Goal: Transaction & Acquisition: Purchase product/service

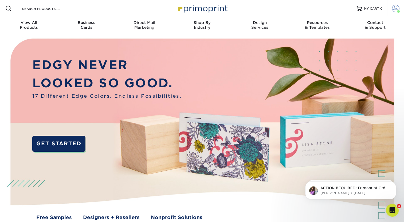
click at [393, 8] on span at bounding box center [395, 8] width 7 height 7
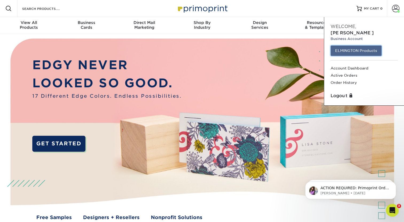
click at [362, 46] on link "ELMINGTON Products" at bounding box center [355, 51] width 51 height 10
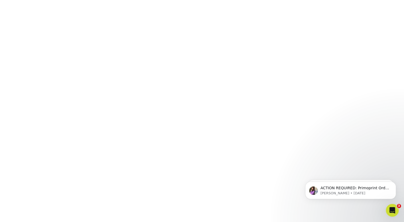
scroll to position [167, 0]
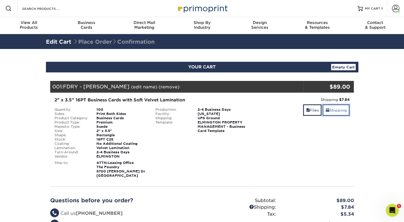
click at [329, 108] on link "Shipping" at bounding box center [335, 110] width 27 height 11
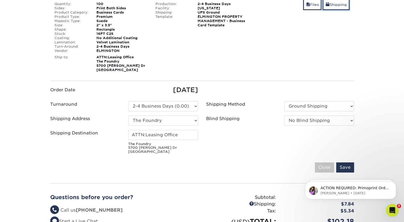
scroll to position [106, 0]
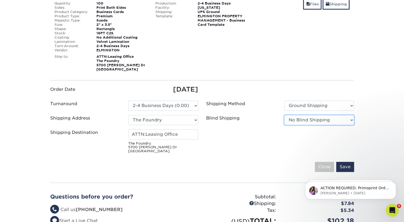
click at [303, 119] on select "No Blind Shipping Ivy Point Cinco Ranch 1104 Residence 12th & Wedgewood 780 Tow…" at bounding box center [319, 120] width 70 height 10
select select "279590"
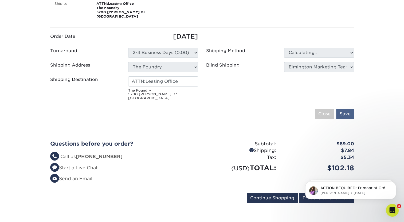
scroll to position [160, 0]
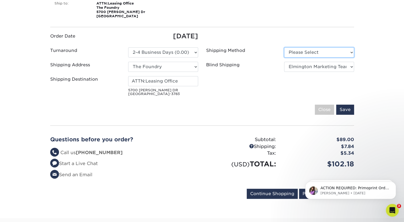
click at [314, 52] on select "Please Select Ground Shipping (+$7.84) 3 Day Shipping Service (+$15.34)" at bounding box center [319, 52] width 70 height 10
select select "03"
click at [284, 47] on select "Please Select Ground Shipping (+$7.84) 3 Day Shipping Service (+$15.34)" at bounding box center [319, 52] width 70 height 10
click at [344, 106] on input "Save" at bounding box center [345, 110] width 18 height 10
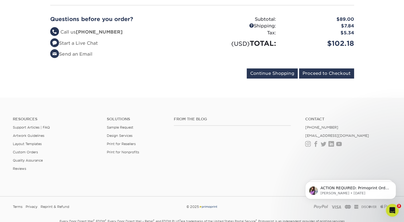
scroll to position [186, 0]
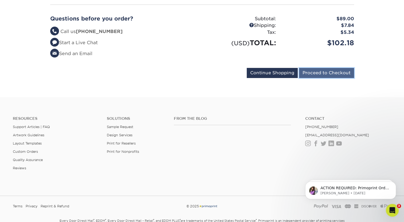
click at [313, 74] on input "Proceed to Checkout" at bounding box center [326, 73] width 55 height 10
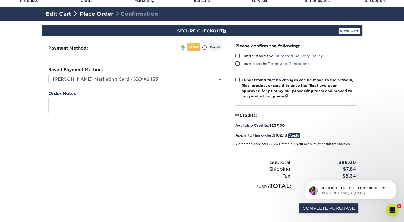
scroll to position [27, 0]
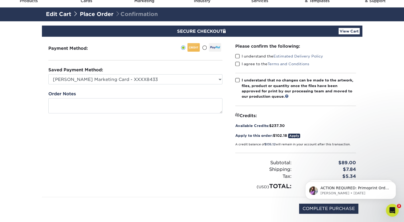
click at [237, 57] on span at bounding box center [237, 56] width 5 height 5
click at [0, 0] on input "I understand the Estimated Delivery Policy" at bounding box center [0, 0] width 0 height 0
click at [237, 62] on span at bounding box center [237, 64] width 5 height 5
click at [0, 0] on input "I agree to the Terms and Conditions" at bounding box center [0, 0] width 0 height 0
click at [238, 78] on span at bounding box center [237, 80] width 5 height 5
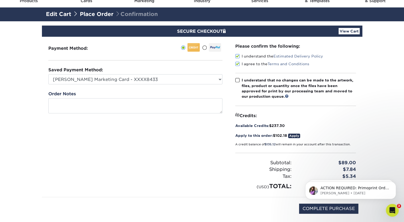
click at [0, 0] on input "I understand that no changes can be made to the artwork, files, product or quan…" at bounding box center [0, 0] width 0 height 0
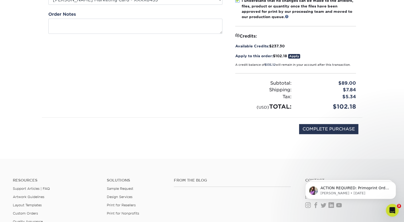
scroll to position [107, 0]
click at [297, 56] on link "Apply" at bounding box center [294, 56] width 12 height 5
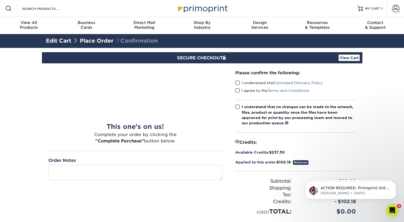
click at [236, 82] on span at bounding box center [237, 83] width 5 height 5
click at [0, 0] on input "I understand the Estimated Delivery Policy" at bounding box center [0, 0] width 0 height 0
click at [238, 90] on span at bounding box center [237, 90] width 5 height 5
click at [0, 0] on input "I agree to the Terms and Conditions" at bounding box center [0, 0] width 0 height 0
click at [237, 107] on span at bounding box center [237, 107] width 5 height 5
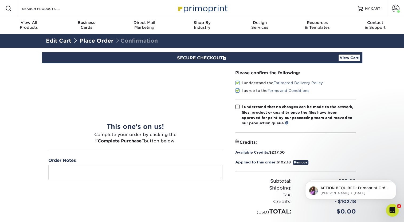
click at [0, 0] on input "I understand that no changes can be made to the artwork, files, product or quan…" at bounding box center [0, 0] width 0 height 0
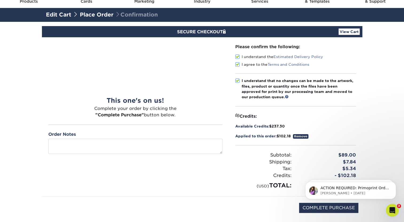
scroll to position [26, 0]
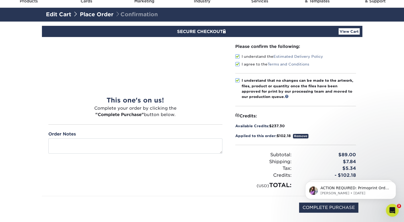
click at [298, 135] on link "Remove" at bounding box center [300, 136] width 15 height 5
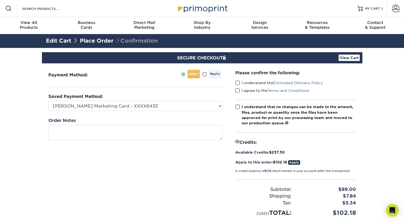
click at [236, 82] on span at bounding box center [237, 83] width 5 height 5
click at [0, 0] on input "I understand the Estimated Delivery Policy" at bounding box center [0, 0] width 0 height 0
click at [237, 90] on span at bounding box center [237, 90] width 5 height 5
click at [0, 0] on input "I agree to the Terms and Conditions" at bounding box center [0, 0] width 0 height 0
click at [236, 105] on span at bounding box center [237, 107] width 5 height 5
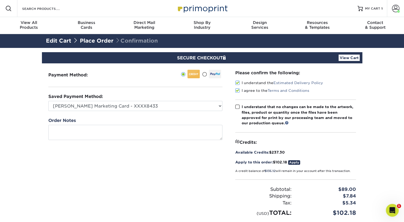
click at [0, 0] on input "I understand that no changes can be made to the artwork, files, product or quan…" at bounding box center [0, 0] width 0 height 0
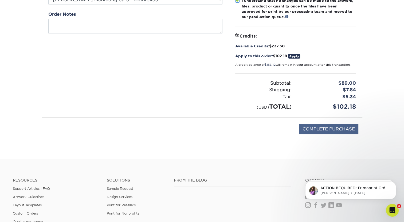
scroll to position [107, 0]
click at [306, 126] on input "COMPLETE PURCHASE" at bounding box center [328, 129] width 59 height 10
type input "PROCESSING, PLEASE WAIT..."
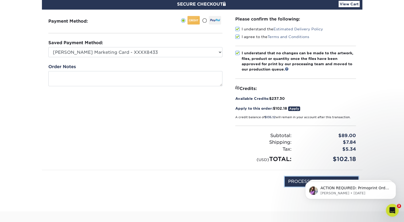
scroll to position [53, 0]
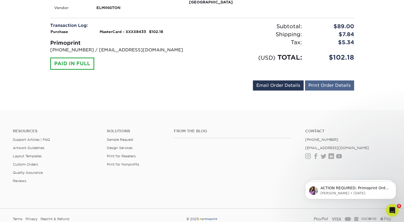
scroll to position [240, 0]
click at [325, 85] on link "Print Order Details" at bounding box center [329, 85] width 49 height 10
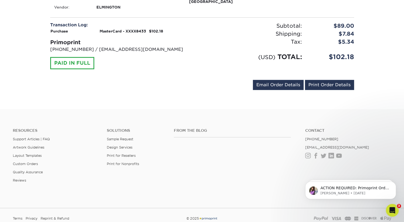
click at [191, 89] on div "[EMAIL_ADDRESS][DOMAIN_NAME] Send Email Order Details Print Order Details" at bounding box center [202, 86] width 304 height 12
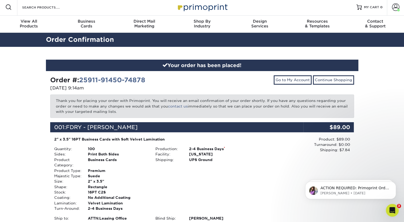
scroll to position [0, 0]
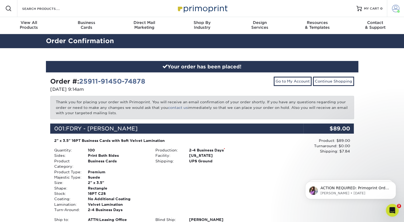
click at [395, 7] on span at bounding box center [395, 8] width 7 height 7
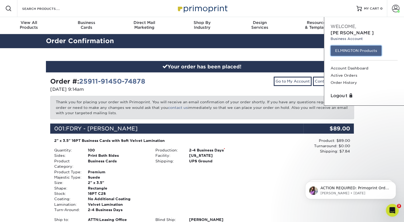
click at [345, 46] on link "ELMINGTON Products" at bounding box center [355, 51] width 51 height 10
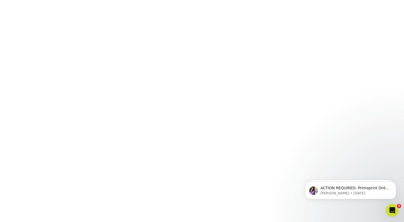
scroll to position [141, 0]
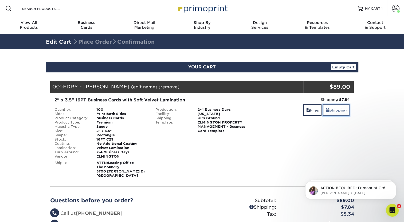
click at [347, 108] on link "Shipping" at bounding box center [335, 110] width 27 height 11
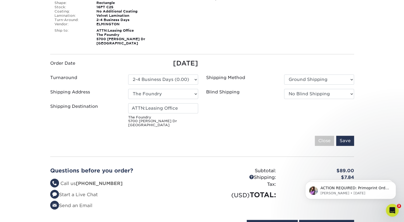
scroll to position [133, 0]
click at [309, 78] on select "Please Select Ground Shipping 3 Day Shipping Service 2 Day Air Shipping 2nd Day…" at bounding box center [319, 79] width 70 height 10
click at [309, 94] on select "No Blind Shipping Ivy Point Cinco Ranch 1104 Residence 12th & Wedgewood 780 Tow…" at bounding box center [319, 94] width 70 height 10
select select "279590"
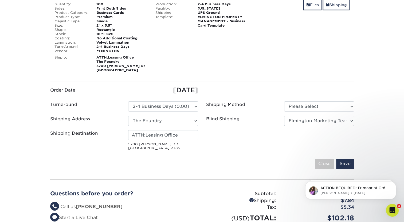
scroll to position [106, 0]
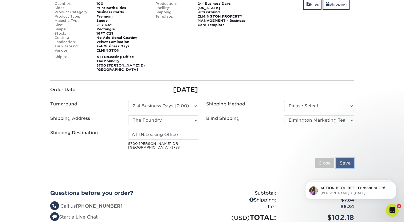
click at [343, 163] on input "Save" at bounding box center [345, 163] width 18 height 10
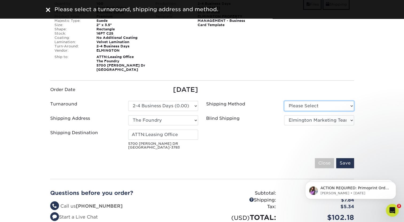
click at [313, 105] on select "Please Select Ground Shipping (+$7.84) 3 Day Shipping Service (+$15.34)" at bounding box center [319, 106] width 70 height 10
select select "03"
click at [284, 101] on select "Please Select Ground Shipping (+$7.84) 3 Day Shipping Service (+$15.34)" at bounding box center [319, 106] width 70 height 10
click at [343, 159] on input "Save" at bounding box center [345, 163] width 18 height 10
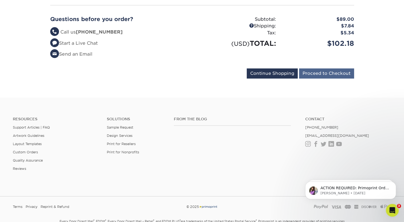
scroll to position [186, 0]
click input "Proceed to Checkout"
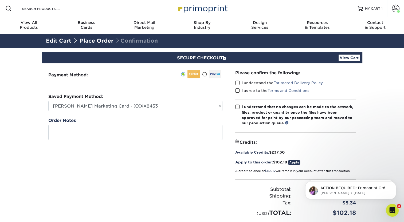
drag, startPoint x: 237, startPoint y: 82, endPoint x: 237, endPoint y: 86, distance: 3.5
click at [237, 82] on span at bounding box center [237, 83] width 5 height 5
click at [0, 0] on input "I understand the Estimated Delivery Policy" at bounding box center [0, 0] width 0 height 0
click at [235, 92] on span at bounding box center [237, 90] width 5 height 5
click at [0, 0] on input "I agree to the Terms and Conditions" at bounding box center [0, 0] width 0 height 0
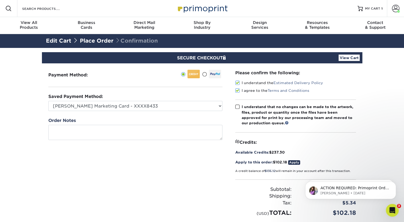
click at [236, 106] on span at bounding box center [237, 107] width 5 height 5
click at [0, 0] on input "I understand that no changes can be made to the artwork, files, product or quan…" at bounding box center [0, 0] width 0 height 0
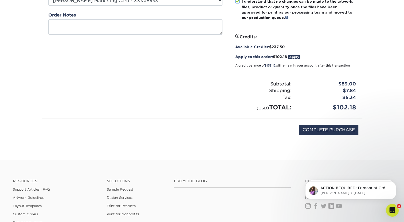
scroll to position [106, 0]
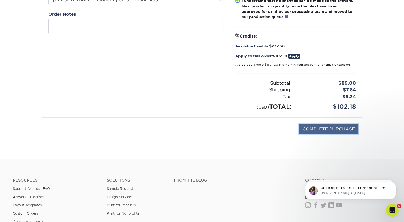
click at [312, 129] on input "COMPLETE PURCHASE" at bounding box center [328, 129] width 59 height 10
type input "PROCESSING, PLEASE WAIT..."
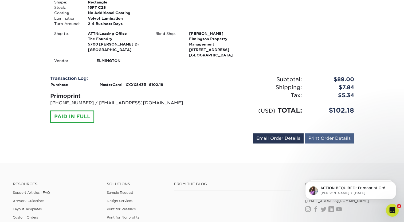
scroll to position [187, 0]
drag, startPoint x: 319, startPoint y: 140, endPoint x: 353, endPoint y: 100, distance: 52.0
click at [319, 140] on link "Print Order Details" at bounding box center [329, 138] width 49 height 10
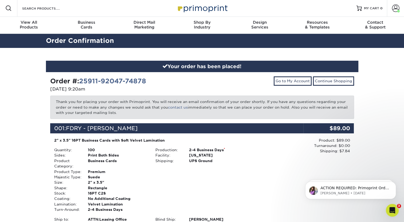
scroll to position [0, 0]
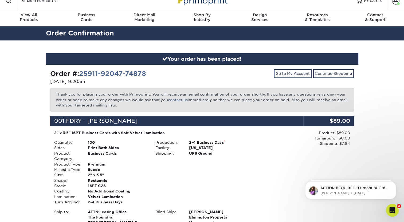
drag, startPoint x: 215, startPoint y: 58, endPoint x: 224, endPoint y: 55, distance: 9.4
click at [215, 58] on div "Your order has been placed!" at bounding box center [202, 59] width 312 height 12
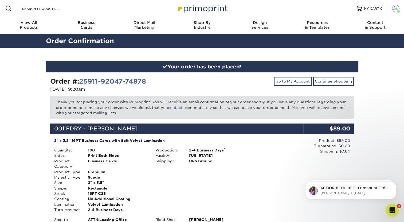
click at [391, 9] on link "Account" at bounding box center [395, 8] width 17 height 17
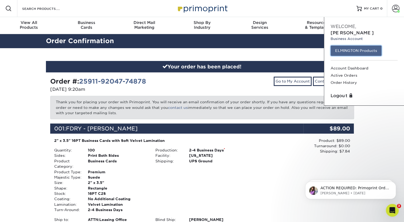
click at [352, 46] on link "ELMINGTON Products" at bounding box center [355, 51] width 51 height 10
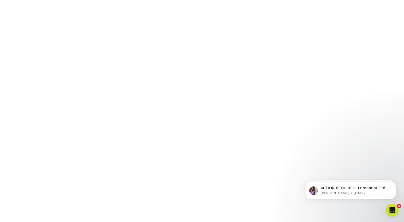
scroll to position [141, 0]
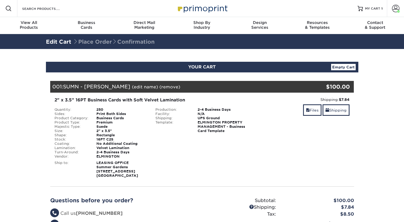
select select "285901"
click at [338, 112] on link "Shipping" at bounding box center [335, 110] width 27 height 11
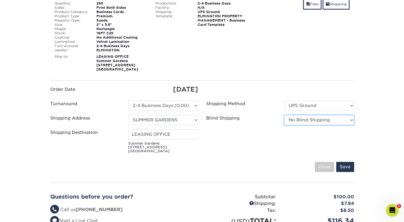
click at [317, 124] on select "No Blind Shipping [GEOGRAPHIC_DATA] 1104 Residence 12th & [GEOGRAPHIC_DATA] 780…" at bounding box center [319, 120] width 70 height 10
click at [315, 123] on select "No Blind Shipping [GEOGRAPHIC_DATA] 1104 Residence 12th & [GEOGRAPHIC_DATA] 780…" at bounding box center [319, 120] width 70 height 10
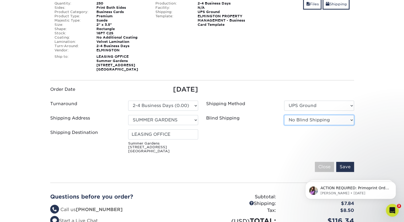
select select "279590"
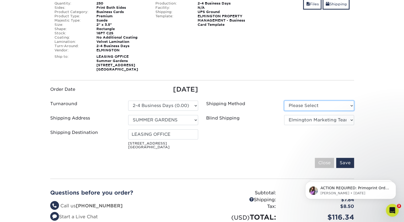
click at [302, 111] on select "Please Select UPS Ground (+$9.78) UPS 3 Day Select (+$12.77) UPS 2nd Day Air (+…" at bounding box center [319, 106] width 70 height 10
select select "03"
click at [284, 105] on select "Please Select UPS Ground (+$9.78) UPS 3 Day Select (+$12.77) UPS 2nd Day Air (+…" at bounding box center [319, 106] width 70 height 10
click at [344, 168] on input "Save" at bounding box center [345, 163] width 18 height 10
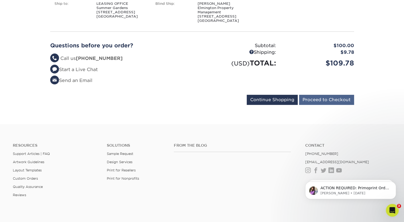
scroll to position [160, 0]
click at [332, 102] on input "Proceed to Checkout" at bounding box center [326, 100] width 55 height 10
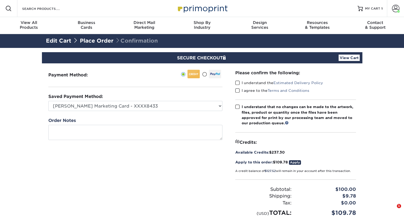
click at [237, 81] on span at bounding box center [237, 83] width 5 height 5
click at [0, 0] on input "I understand the Estimated Delivery Policy" at bounding box center [0, 0] width 0 height 0
click at [236, 90] on span at bounding box center [237, 90] width 5 height 5
click at [0, 0] on input "I agree to the Terms and Conditions" at bounding box center [0, 0] width 0 height 0
click at [235, 106] on div "Please confirm the following: I understand the Estimated Delivery Policy I agre…" at bounding box center [295, 143] width 133 height 161
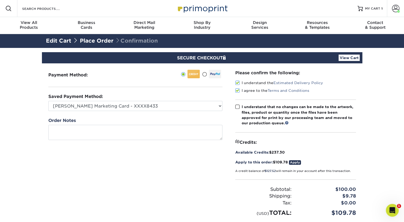
click at [236, 107] on span at bounding box center [237, 107] width 5 height 5
click at [0, 0] on input "I understand that no changes can be made to the artwork, files, product or quan…" at bounding box center [0, 0] width 0 height 0
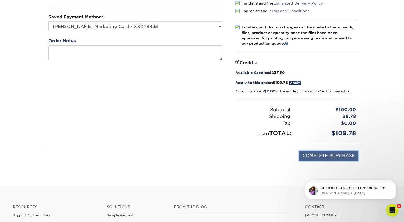
click at [309, 156] on input "COMPLETE PURCHASE" at bounding box center [328, 156] width 59 height 10
type input "PROCESSING, PLEASE WAIT..."
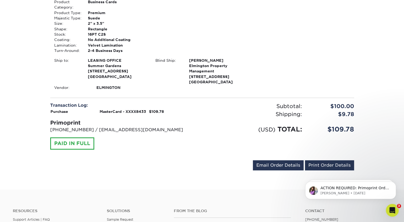
scroll to position [160, 0]
click at [317, 160] on link "Print Order Details" at bounding box center [329, 165] width 49 height 10
